Goal: Task Accomplishment & Management: Manage account settings

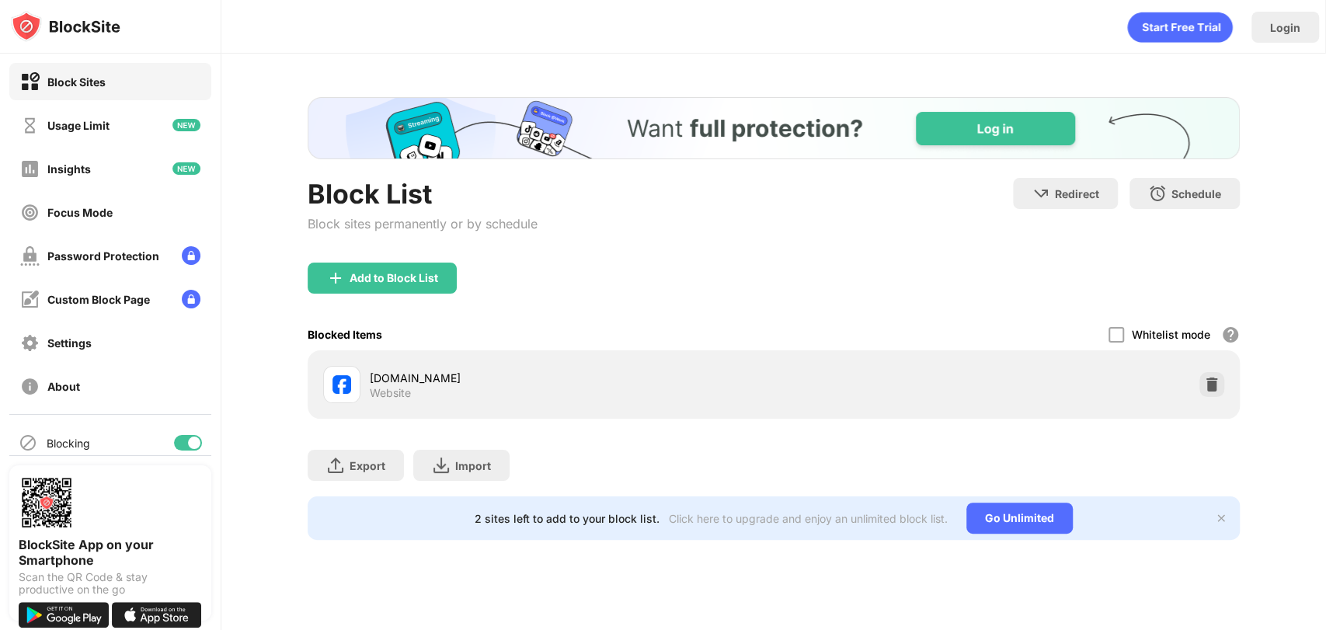
click at [1221, 519] on img at bounding box center [1220, 518] width 12 height 12
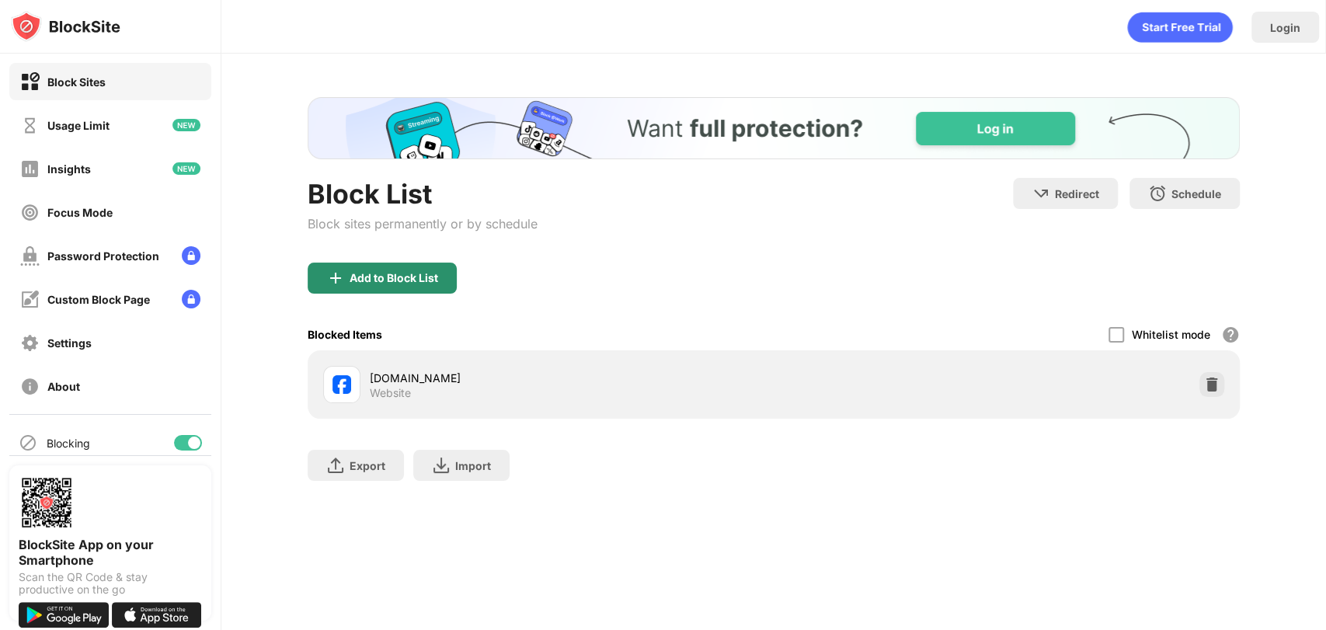
click at [430, 280] on div "Add to Block List" at bounding box center [393, 278] width 89 height 12
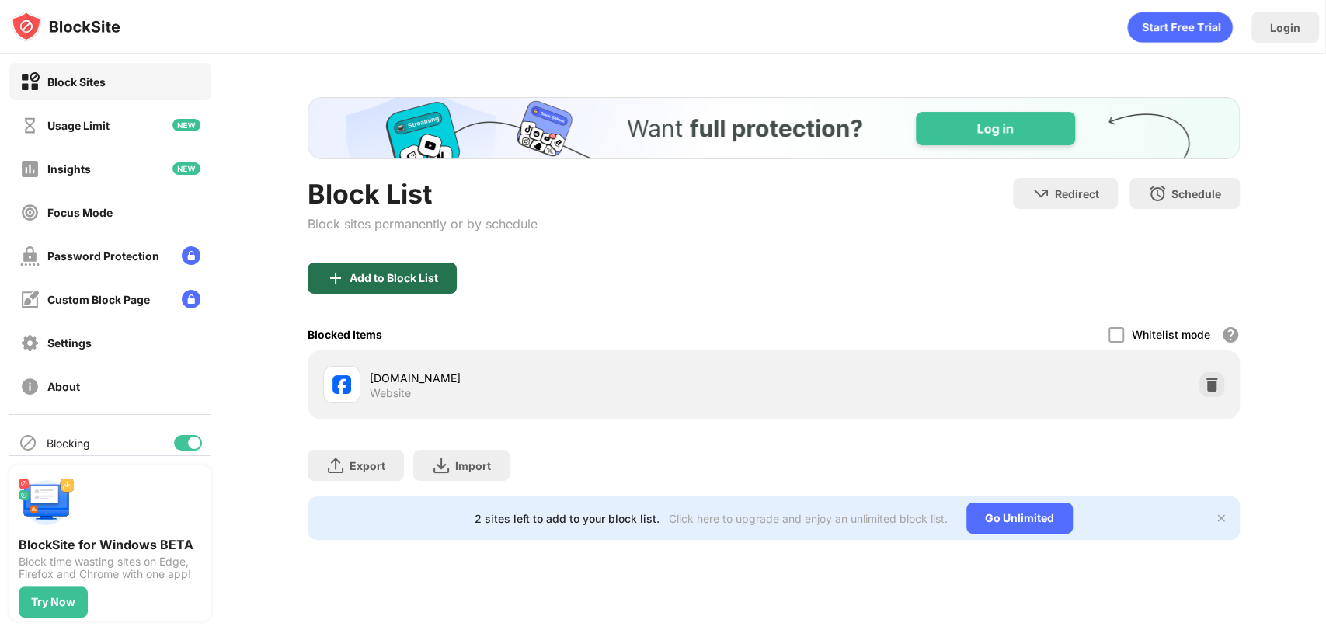
click at [404, 272] on div "Add to Block List" at bounding box center [393, 278] width 89 height 12
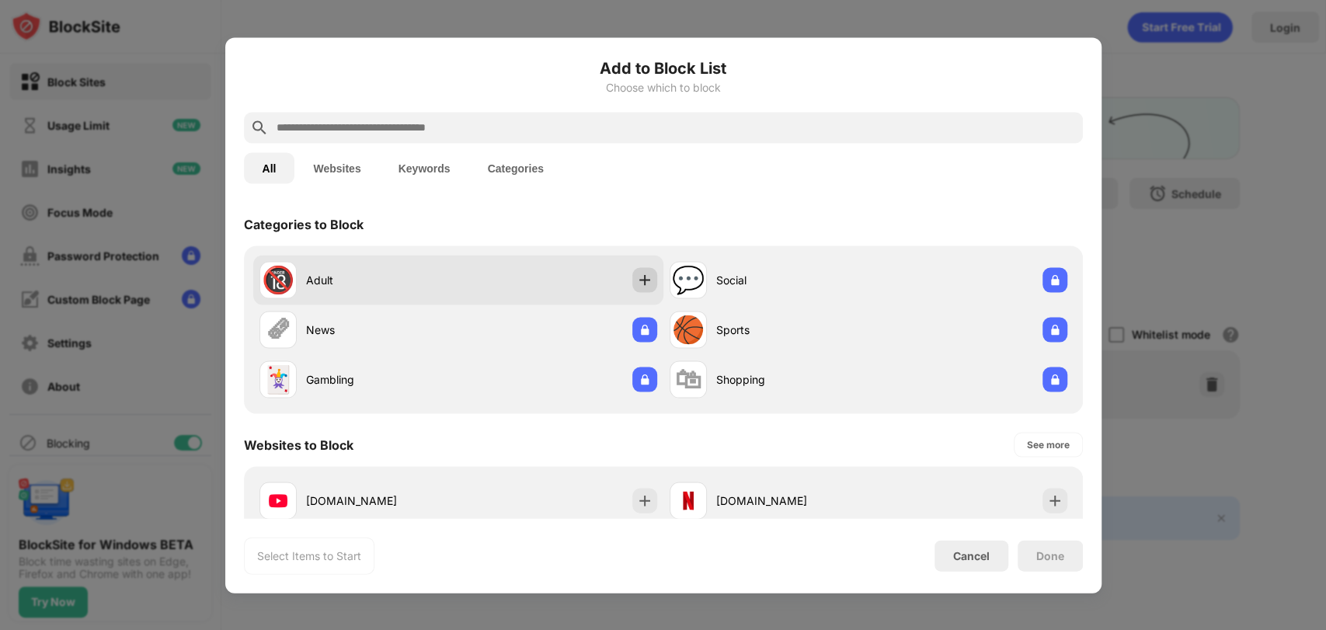
click at [637, 283] on img at bounding box center [645, 280] width 16 height 16
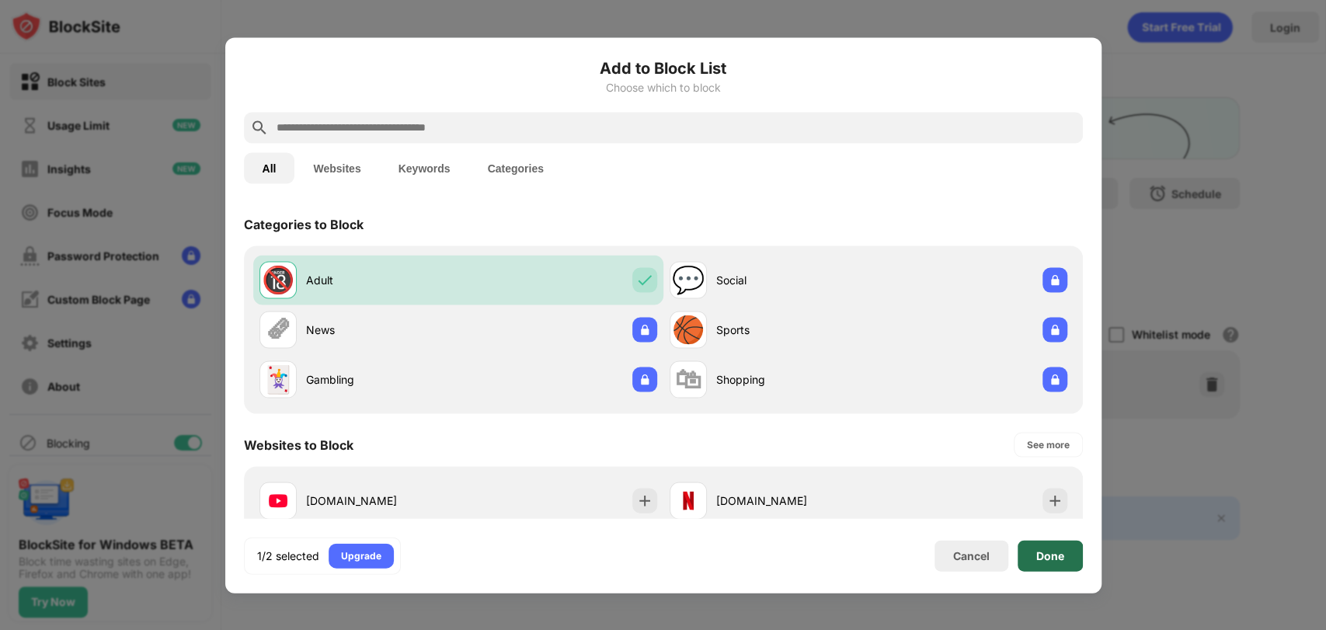
click at [1053, 563] on div "Done" at bounding box center [1049, 555] width 65 height 31
